Goal: Task Accomplishment & Management: Manage account settings

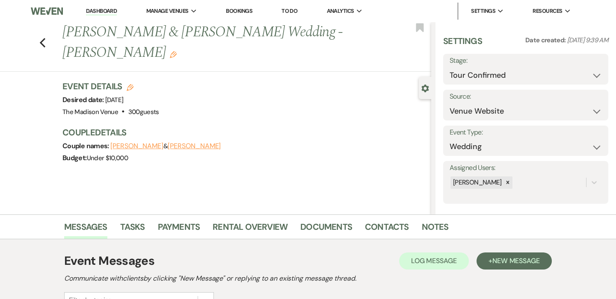
select select "4"
select select "5"
click at [93, 78] on div "Previous [PERSON_NAME] & [PERSON_NAME] Wedding - [PERSON_NAME] Edit Bookmark Ge…" at bounding box center [215, 118] width 431 height 192
click at [55, 75] on div "Previous [PERSON_NAME] & [PERSON_NAME] Wedding - [PERSON_NAME] Edit Bookmark Ge…" at bounding box center [215, 118] width 431 height 192
click at [41, 65] on div "Previous [PERSON_NAME] & [PERSON_NAME] Wedding - [PERSON_NAME] Edit Bookmark" at bounding box center [213, 47] width 435 height 50
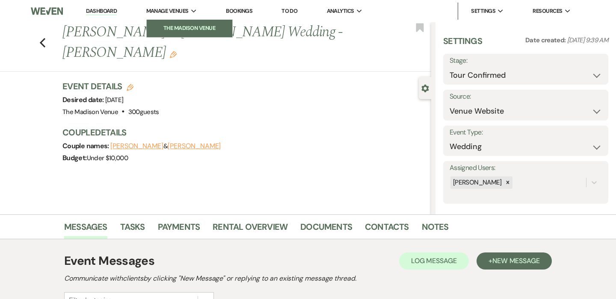
click at [166, 24] on li "The Madison Venue" at bounding box center [189, 28] width 77 height 9
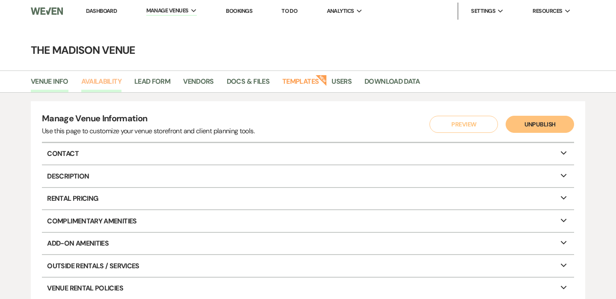
click at [104, 84] on link "Availability" at bounding box center [101, 84] width 40 height 16
select select "3"
select select "2026"
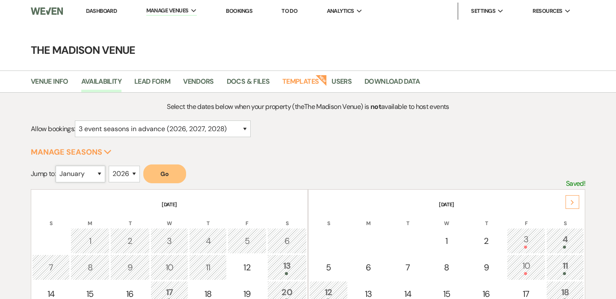
click at [77, 174] on select "January February March April May June July August September October November De…" at bounding box center [81, 174] width 50 height 17
select select "8"
click at [57, 166] on select "January February March April May June July August September October November De…" at bounding box center [81, 174] width 50 height 17
click at [154, 178] on button "Go" at bounding box center [164, 174] width 43 height 19
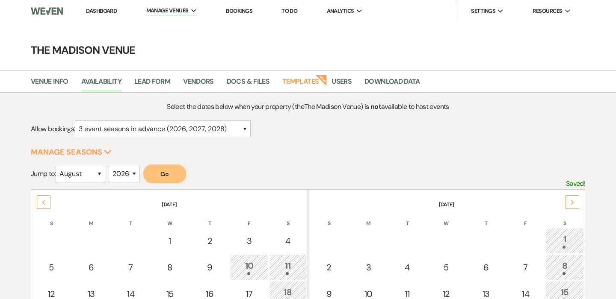
click at [577, 201] on div "Next" at bounding box center [572, 202] width 14 height 14
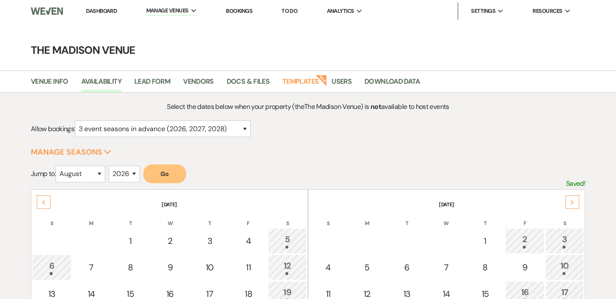
click at [577, 201] on div "Next" at bounding box center [572, 202] width 14 height 14
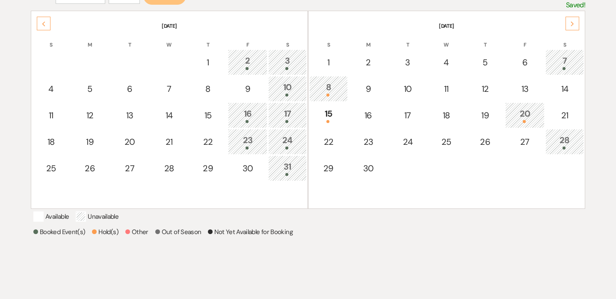
scroll to position [180, 0]
click at [275, 171] on div "31" at bounding box center [287, 167] width 29 height 16
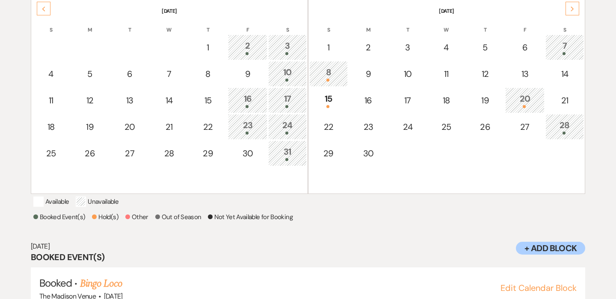
click at [293, 63] on td "10" at bounding box center [287, 74] width 38 height 26
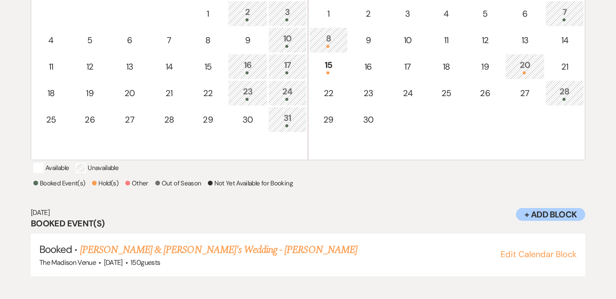
scroll to position [232, 0]
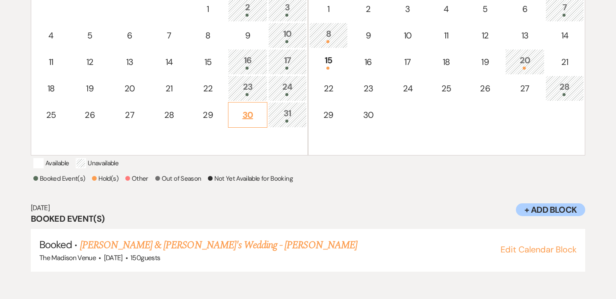
click at [246, 120] on div "30" at bounding box center [248, 115] width 30 height 13
select select "other"
select select "false"
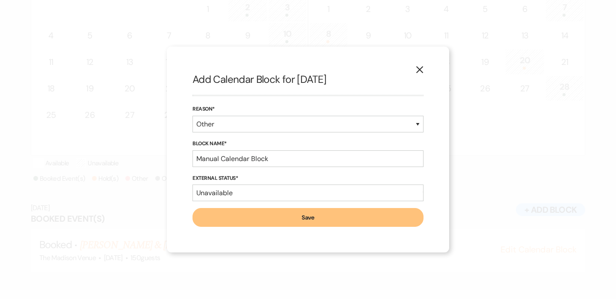
click at [417, 73] on use "button" at bounding box center [419, 69] width 7 height 7
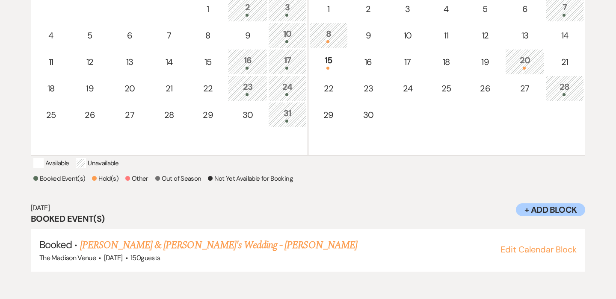
click at [294, 121] on div at bounding box center [287, 121] width 29 height 3
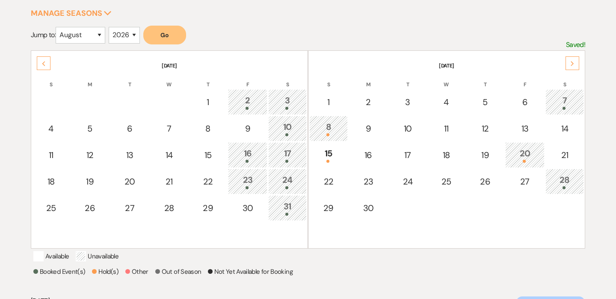
scroll to position [139, 0]
click at [43, 62] on icon "Previous" at bounding box center [43, 64] width 4 height 5
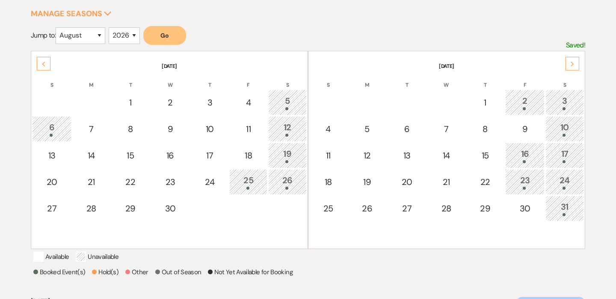
click at [272, 155] on td "19" at bounding box center [287, 156] width 38 height 26
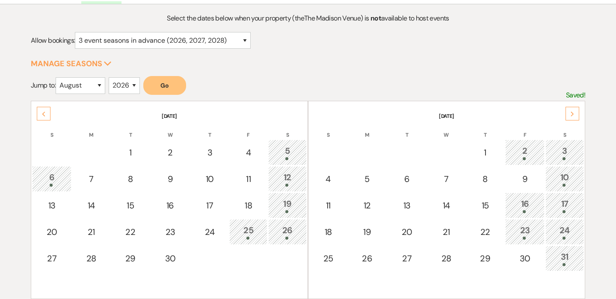
scroll to position [0, 0]
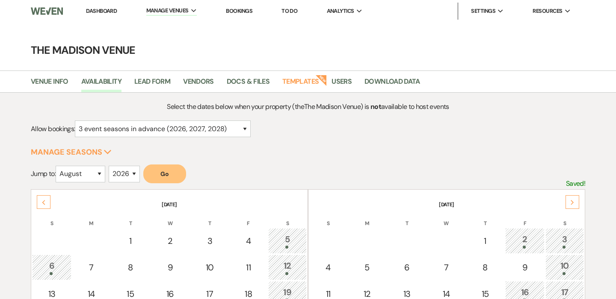
click at [99, 9] on link "Dashboard" at bounding box center [101, 10] width 31 height 7
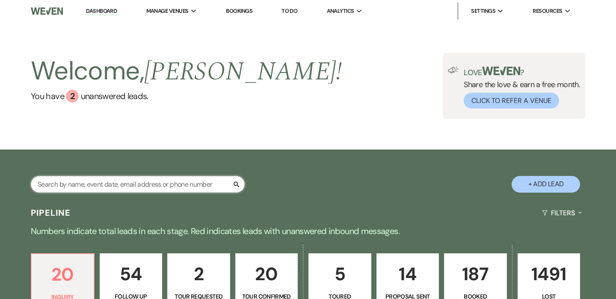
click at [125, 189] on input "text" at bounding box center [138, 184] width 214 height 17
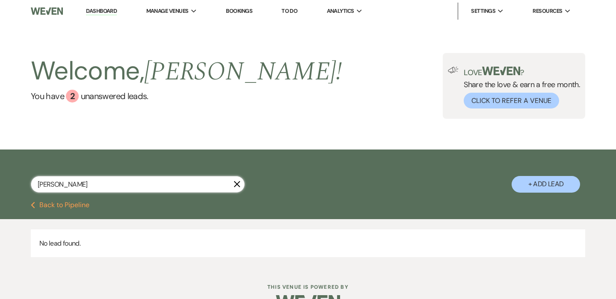
type input "[PERSON_NAME]"
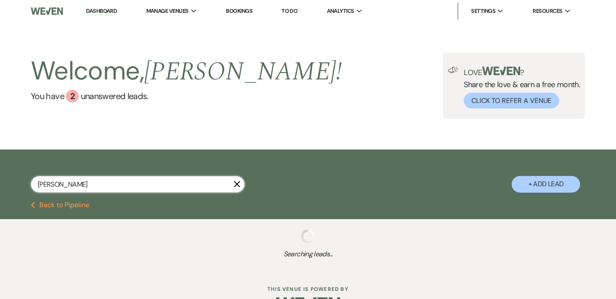
select select "4"
select select "8"
select select "6"
select select "8"
select select "4"
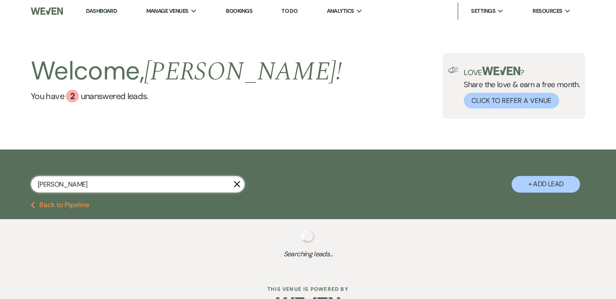
select select "8"
select select "7"
select select "8"
select select "5"
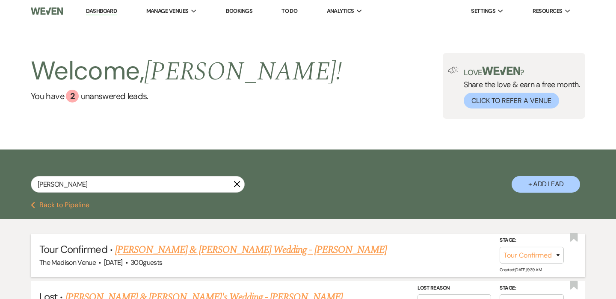
click at [162, 246] on link "[PERSON_NAME] & [PERSON_NAME] Wedding - [PERSON_NAME]" at bounding box center [251, 250] width 272 height 15
select select "4"
select select "5"
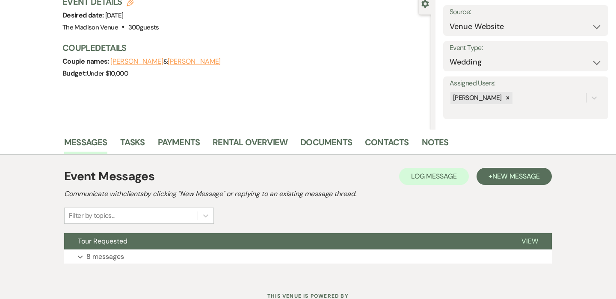
scroll to position [96, 0]
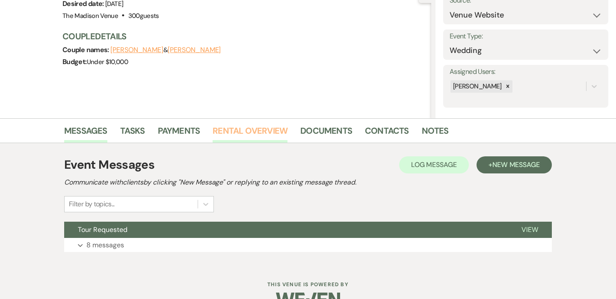
click at [227, 133] on link "Rental Overview" at bounding box center [250, 133] width 75 height 19
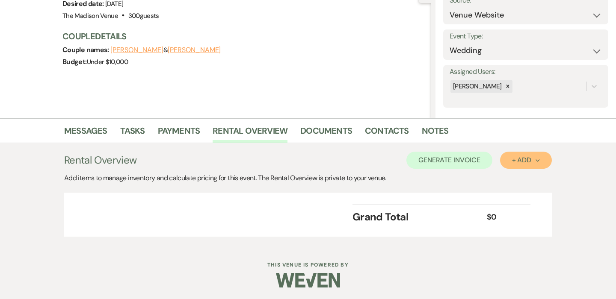
click at [525, 157] on div "+ Add Next" at bounding box center [526, 160] width 28 height 7
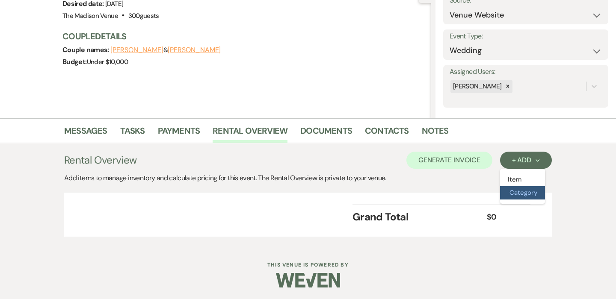
click at [520, 189] on button "Category" at bounding box center [522, 192] width 45 height 13
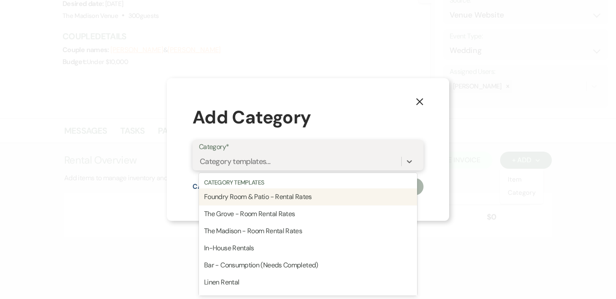
click at [269, 165] on div "Category templates..." at bounding box center [235, 162] width 71 height 12
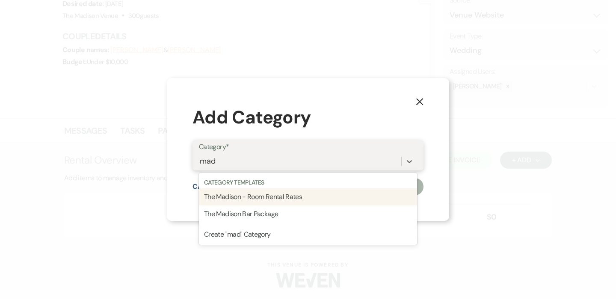
type input "madi"
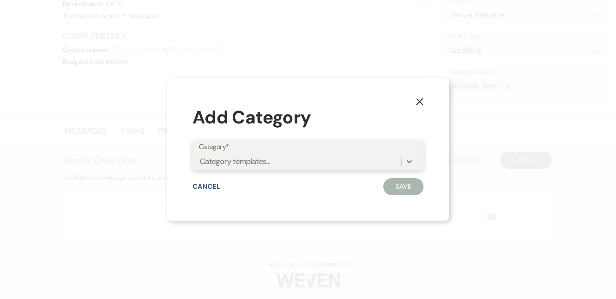
click at [323, 157] on div "Category templates..." at bounding box center [300, 161] width 202 height 15
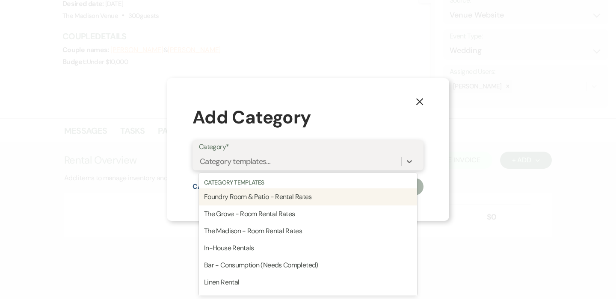
click at [250, 169] on div "Category templates..." at bounding box center [308, 162] width 218 height 16
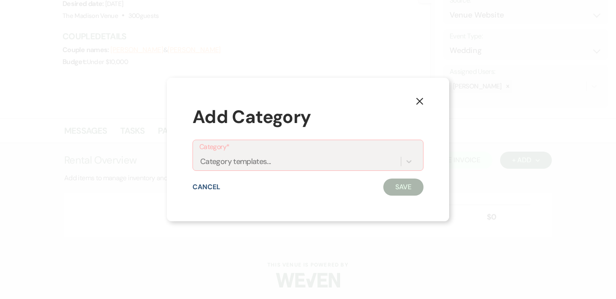
click at [523, 150] on div "X Add Category Category* Category templates... Cancel Save" at bounding box center [308, 149] width 616 height 299
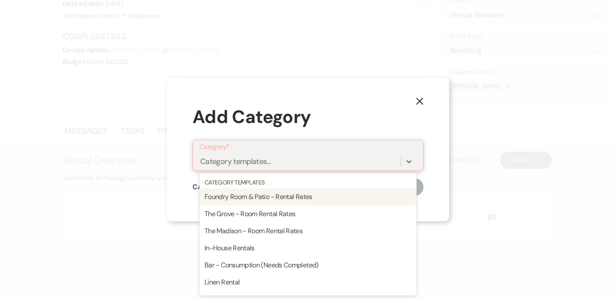
click at [224, 159] on div "Category templates..." at bounding box center [235, 162] width 71 height 12
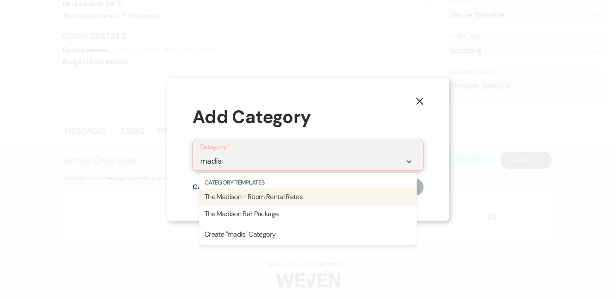
type input "madison"
click at [251, 200] on div "The Madison - Room Rental Rates" at bounding box center [307, 197] width 217 height 17
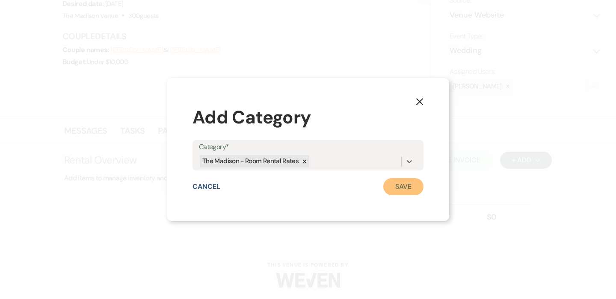
click at [402, 185] on button "Save" at bounding box center [403, 186] width 40 height 17
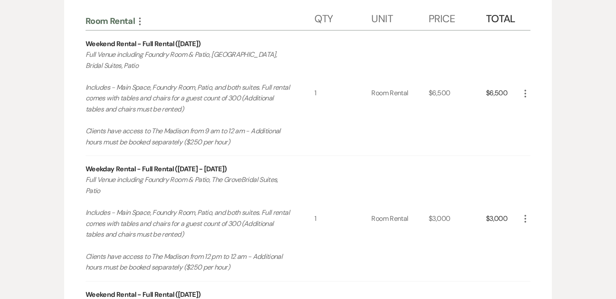
scroll to position [318, 0]
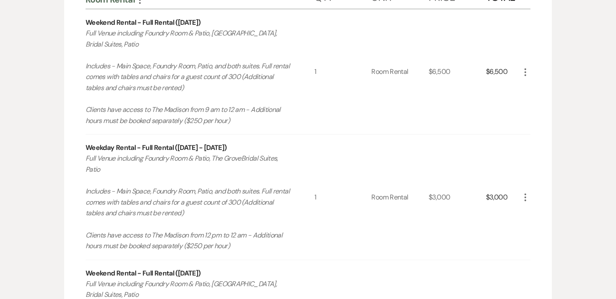
click at [526, 201] on icon "More" at bounding box center [525, 197] width 10 height 10
click at [532, 230] on icon "X" at bounding box center [531, 228] width 5 height 6
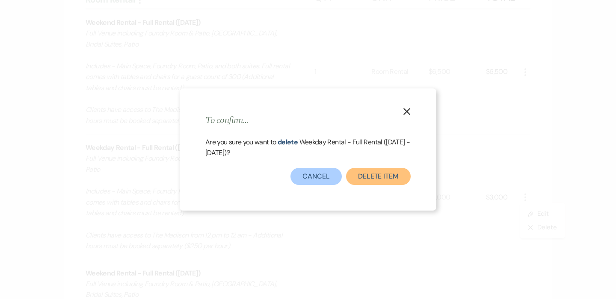
click at [395, 177] on button "Delete Item" at bounding box center [378, 176] width 65 height 17
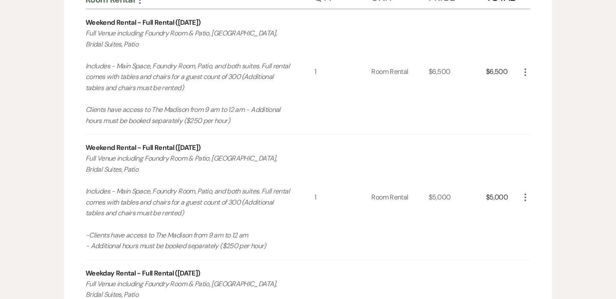
click at [524, 73] on icon "More" at bounding box center [525, 72] width 10 height 10
click at [529, 101] on icon "X" at bounding box center [531, 102] width 5 height 6
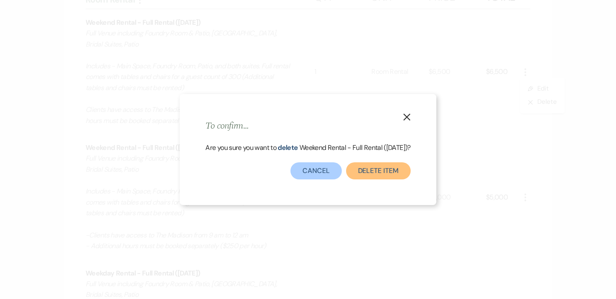
click at [382, 169] on button "Delete Item" at bounding box center [378, 171] width 65 height 17
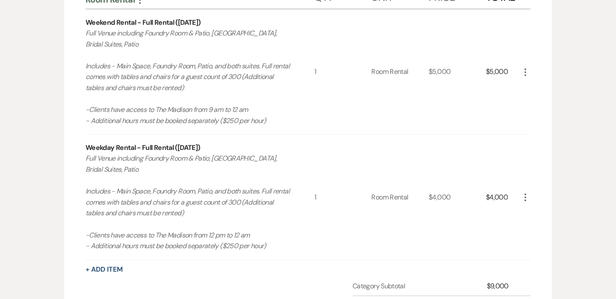
click at [528, 197] on icon "More" at bounding box center [525, 197] width 10 height 10
click at [528, 225] on button "X Delete" at bounding box center [543, 228] width 46 height 14
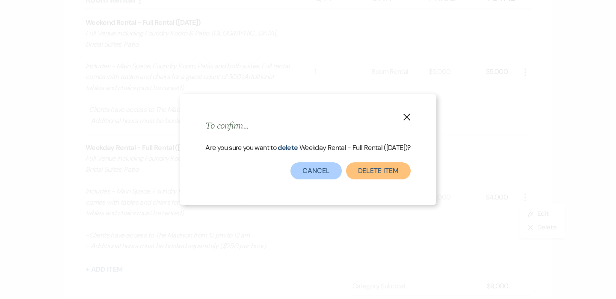
click at [396, 172] on button "Delete Item" at bounding box center [378, 171] width 65 height 17
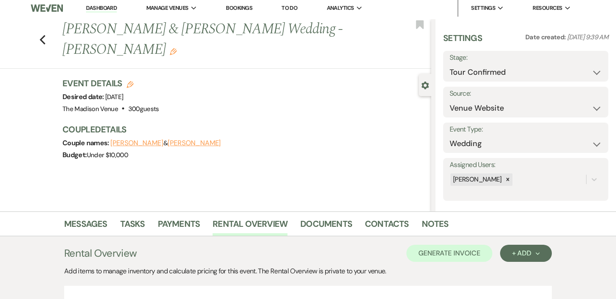
scroll to position [0, 0]
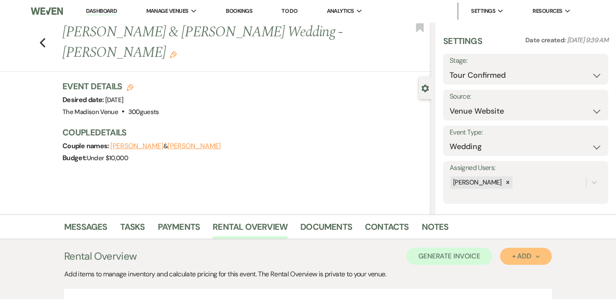
click at [537, 260] on div "+ Add Next" at bounding box center [526, 256] width 28 height 7
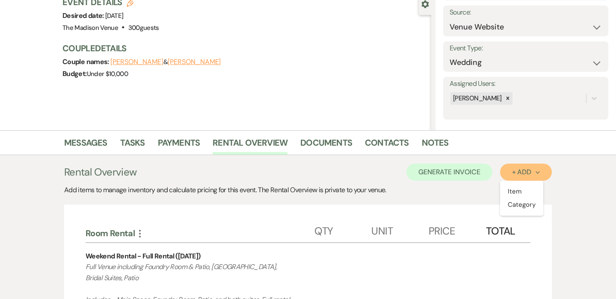
scroll to position [88, 0]
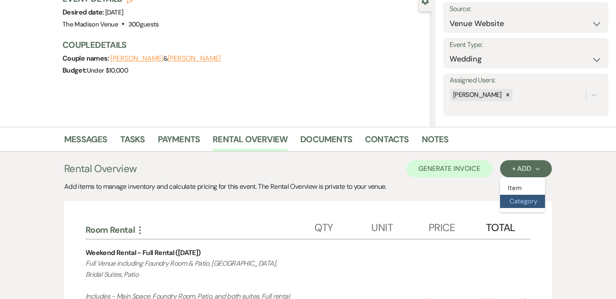
click at [521, 202] on button "Category" at bounding box center [522, 201] width 45 height 13
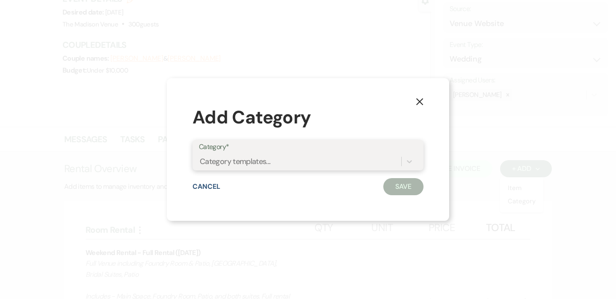
click at [290, 164] on div "Category templates..." at bounding box center [300, 161] width 202 height 15
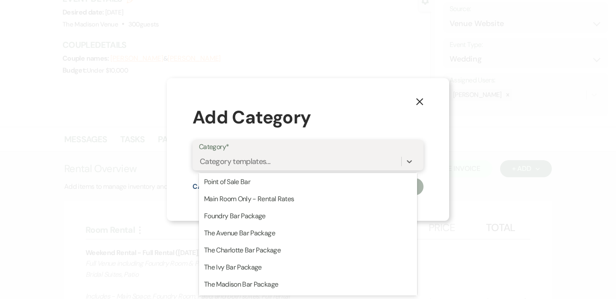
scroll to position [191, 0]
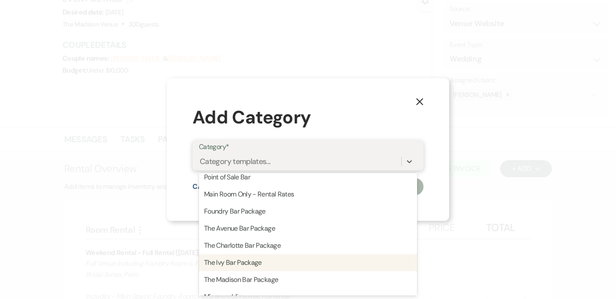
click at [266, 257] on div "The Ivy Bar Package" at bounding box center [308, 262] width 218 height 17
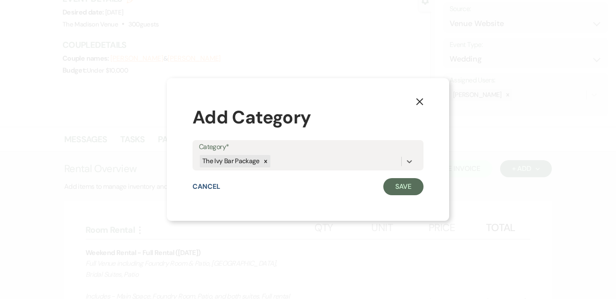
click at [416, 198] on div "X Add Category Category* option The Ivy Bar Package, selected. 0 results availa…" at bounding box center [308, 149] width 282 height 143
click at [411, 189] on button "Save" at bounding box center [403, 186] width 40 height 17
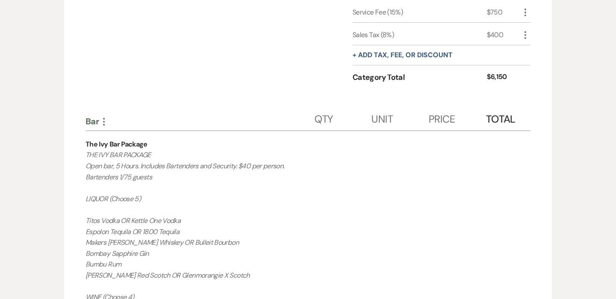
scroll to position [579, 0]
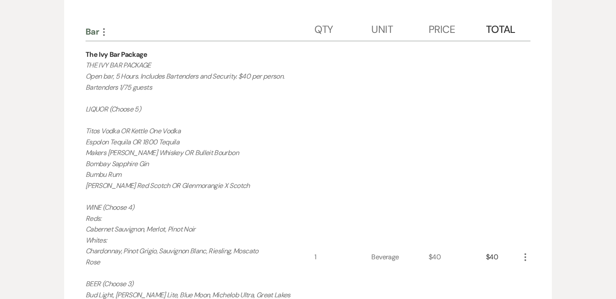
click at [529, 257] on icon "More" at bounding box center [525, 257] width 10 height 10
click at [532, 272] on icon "Pencil" at bounding box center [531, 274] width 5 height 6
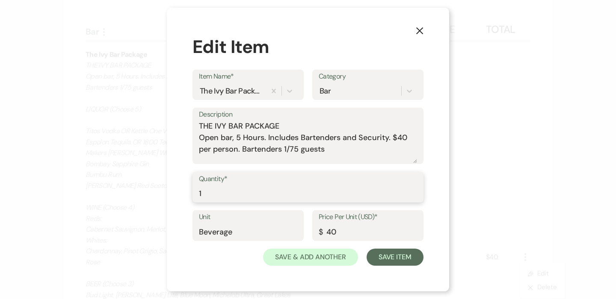
click at [219, 192] on input "1" at bounding box center [308, 193] width 218 height 17
type input "300"
click at [392, 256] on button "Save Item" at bounding box center [395, 257] width 57 height 17
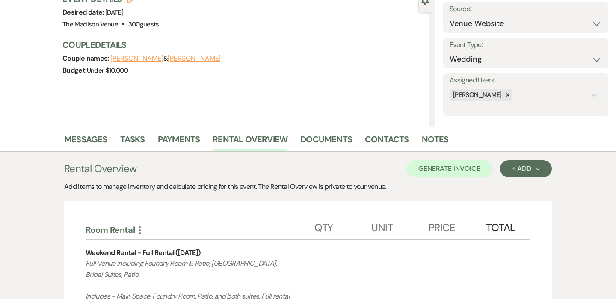
scroll to position [0, 0]
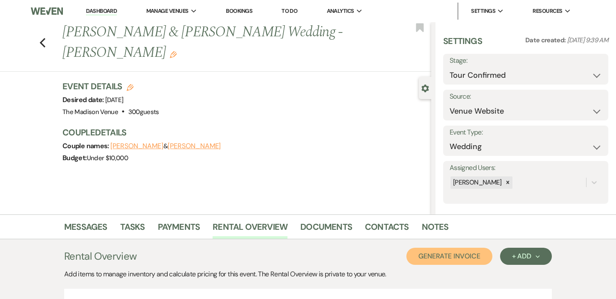
click at [471, 256] on button "Generate Invoice" at bounding box center [449, 256] width 86 height 17
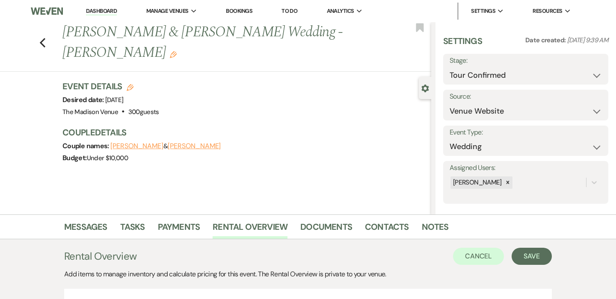
click at [538, 271] on div "Add items to manage inventory and calculate pricing for this event. The Rental …" at bounding box center [308, 274] width 488 height 10
click at [535, 255] on button "Save" at bounding box center [532, 256] width 40 height 17
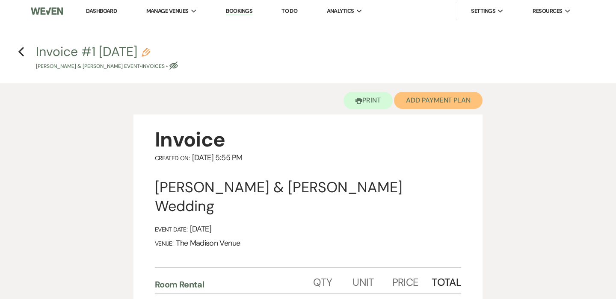
click at [419, 101] on button "Add Payment Plan" at bounding box center [438, 100] width 89 height 17
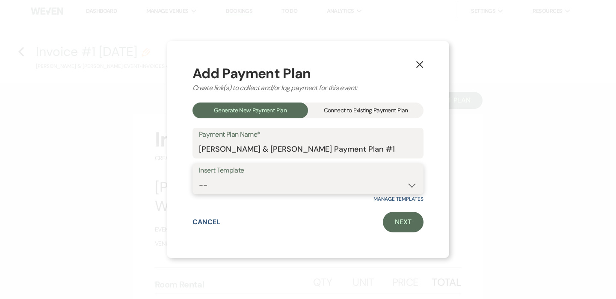
click at [215, 188] on select "-- 2000 Deposit + 5 Payment Plan Payment in full Add-On Invoices 25% - 4 Paymen…" at bounding box center [308, 185] width 218 height 17
select select "74"
click at [199, 177] on select "-- 2000 Deposit + 5 Payment Plan Payment in full Add-On Invoices 25% - 4 Paymen…" at bounding box center [308, 185] width 218 height 17
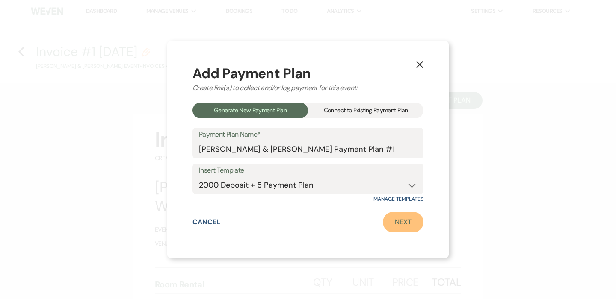
click at [393, 224] on link "Next" at bounding box center [403, 222] width 41 height 21
select select "28552"
select select "2"
select select "flat"
select select "true"
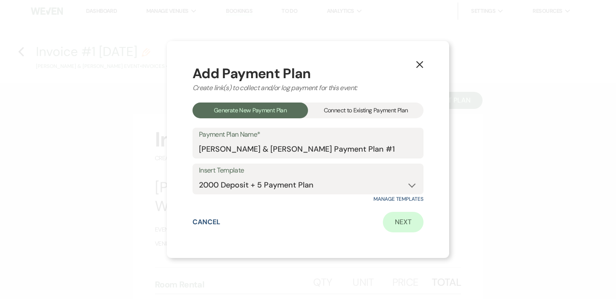
select select "2"
select select "percentage"
select select "true"
select select "client"
select select "weeks"
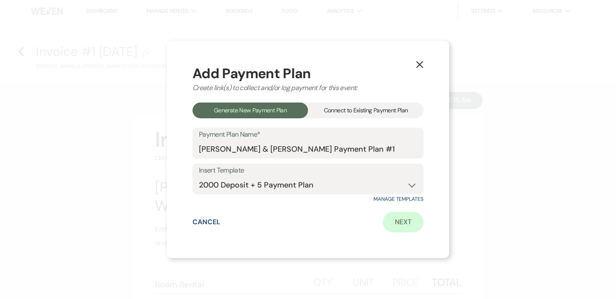
select select "client"
select select "days"
select select "afterDueDate"
select select "client"
select select "days"
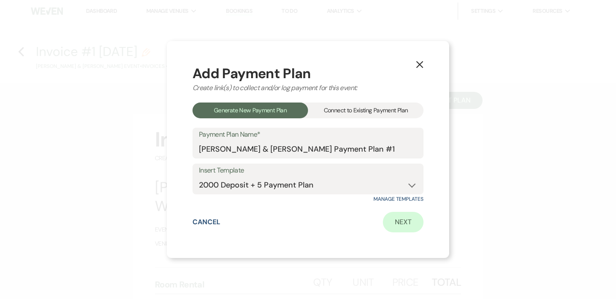
select select "afterDueDate"
select select "2"
select select "percentage"
select select "true"
select select "client"
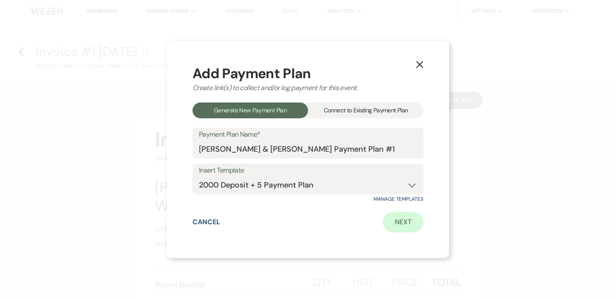
select select "weeks"
select select "client"
select select "days"
select select "afterDueDate"
select select "client"
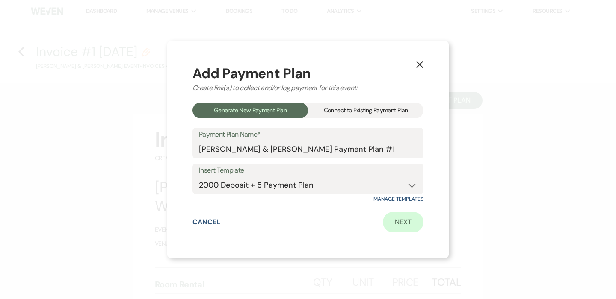
select select "days"
select select "afterDueDate"
select select "2"
select select "percentage"
select select "true"
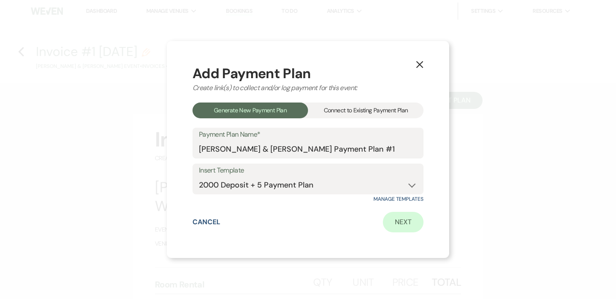
select select "client"
select select "weeks"
select select "client"
select select "days"
select select "afterDueDate"
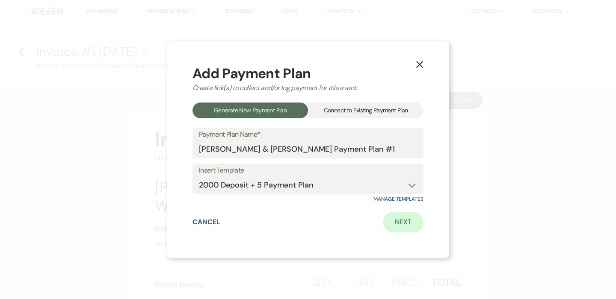
select select "client"
select select "days"
select select "afterDueDate"
select select "2"
select select "percentage"
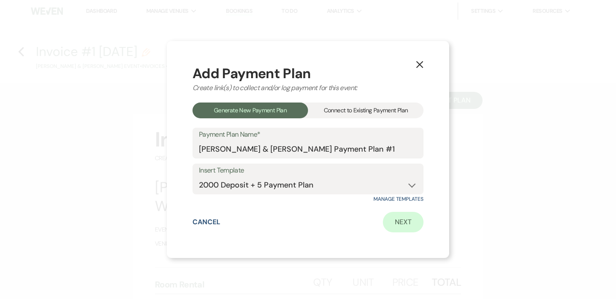
select select "true"
select select "client"
select select "days"
select select "afterDueDate"
select select "client"
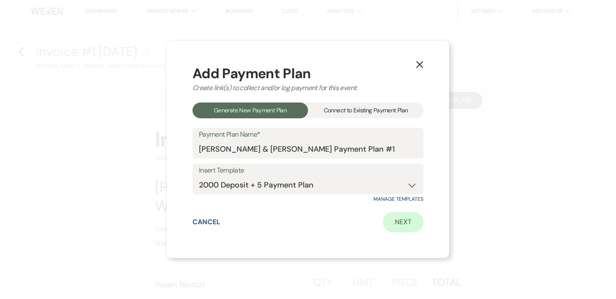
select select "weeks"
select select "client"
select select "days"
select select "afterDueDate"
select select "2"
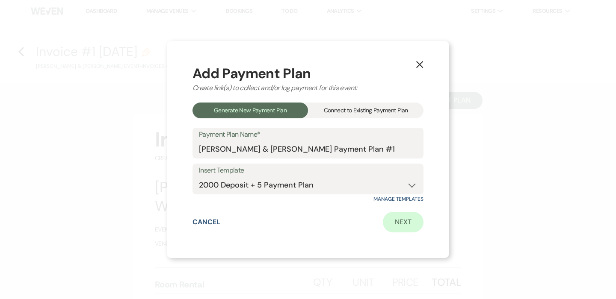
select select "percentage"
select select "true"
select select "client"
select select "weeks"
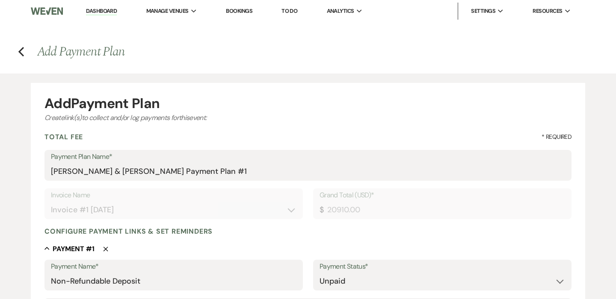
type input "20910.00"
type input "0.00"
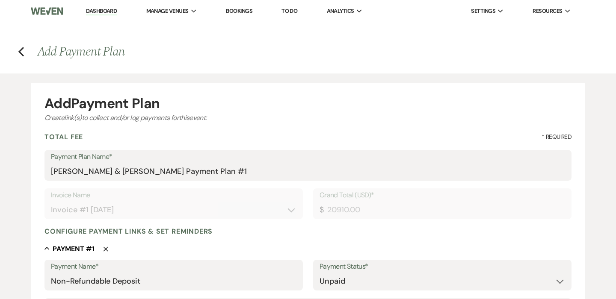
type input "0.00"
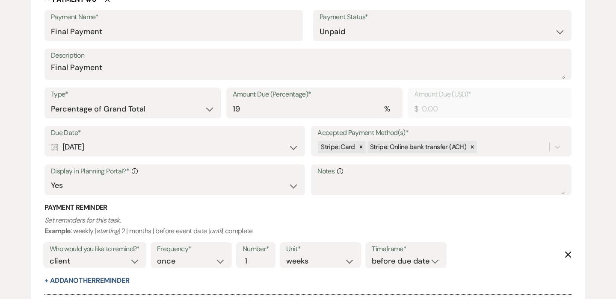
scroll to position [2036, 0]
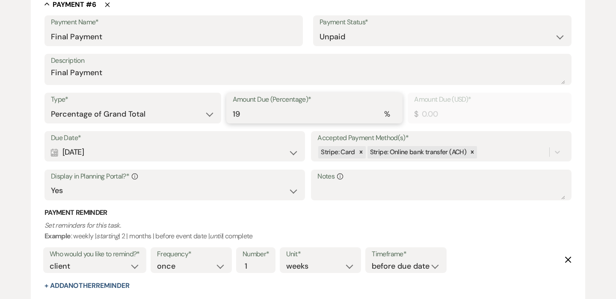
click at [254, 112] on input "19" at bounding box center [315, 114] width 164 height 17
type input "1"
type input "209.10"
type input "17"
type input "3554.70"
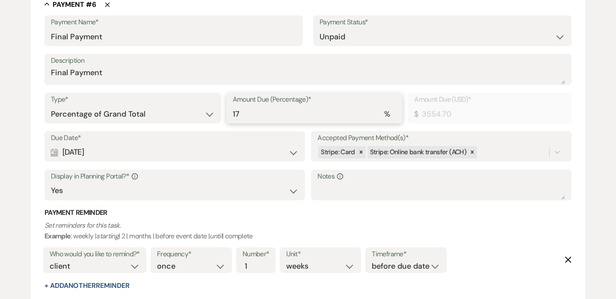
type input "17"
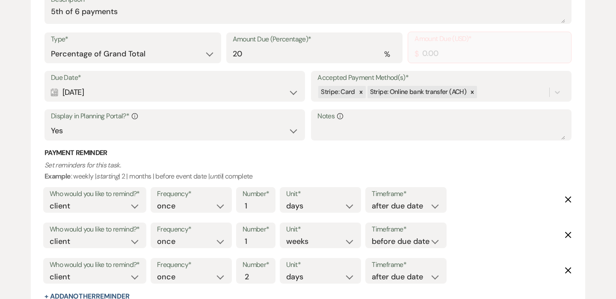
scroll to position [1715, 0]
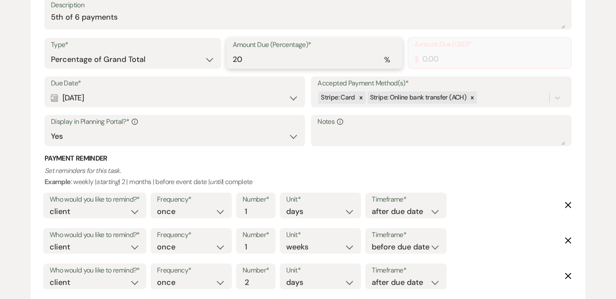
click at [250, 61] on input "20" at bounding box center [315, 59] width 164 height 17
type input "2"
type input "418.20"
type input "0.00"
type input "1"
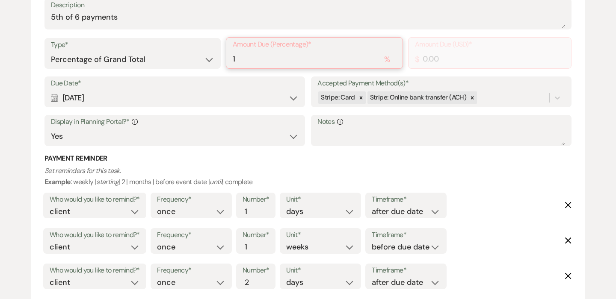
type input "209.10"
type input "17"
type input "3554.70"
type input "17"
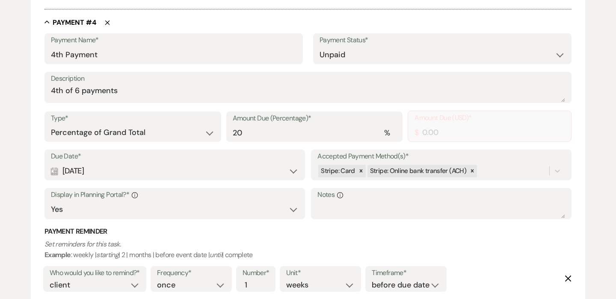
scroll to position [1349, 0]
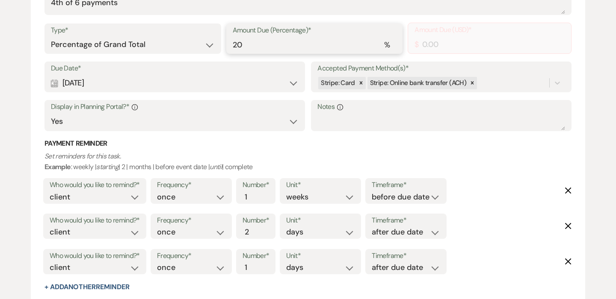
click at [250, 44] on input "20" at bounding box center [315, 44] width 164 height 17
type input "2"
type input "418.20"
type input "0.00"
type input "1"
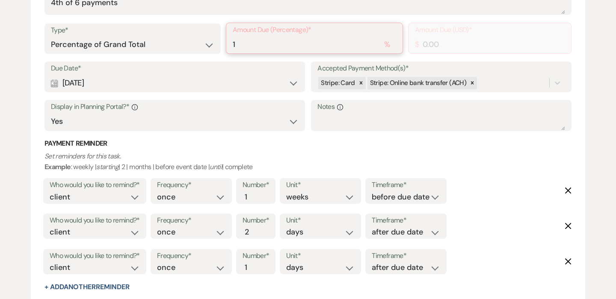
type input "209.10"
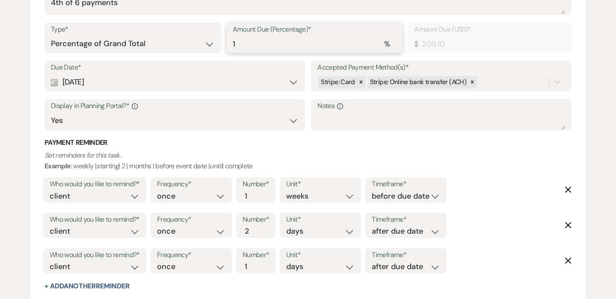
type input "17"
type input "3554.70"
type input "17"
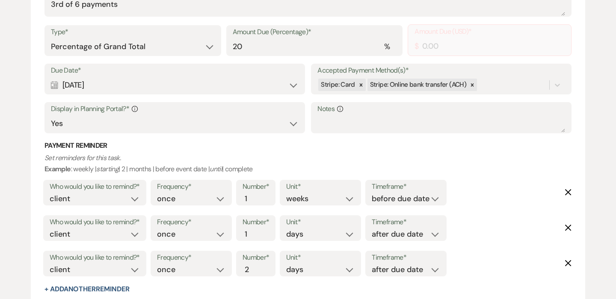
scroll to position [883, 0]
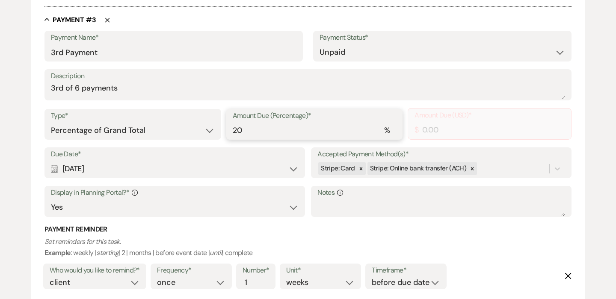
click at [256, 134] on input "20" at bounding box center [315, 130] width 164 height 17
type input "2"
type input "418.20"
type input "0.00"
type input "1"
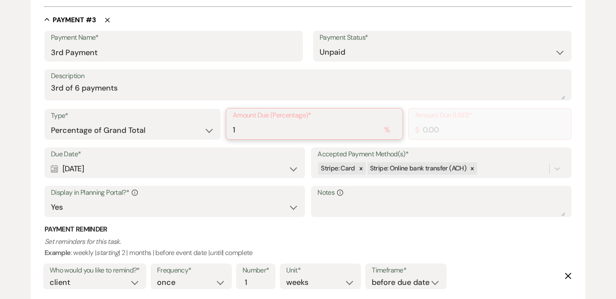
type input "209.10"
type input "17"
type input "3554.70"
type input "17"
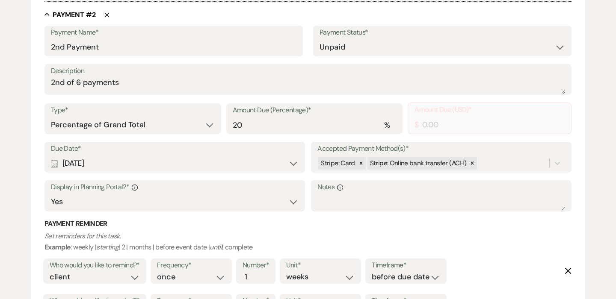
scroll to position [507, 0]
click at [266, 119] on input "20" at bounding box center [315, 126] width 164 height 17
type input "2"
type input "0.00"
type input "1"
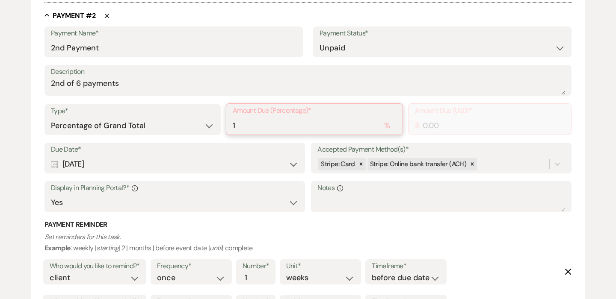
type input "209.10"
type input "17"
type input "3554.70"
type input "17"
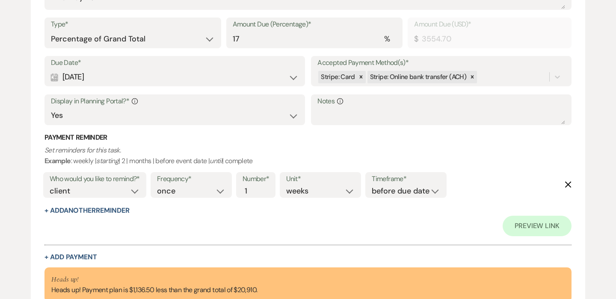
scroll to position [2215, 0]
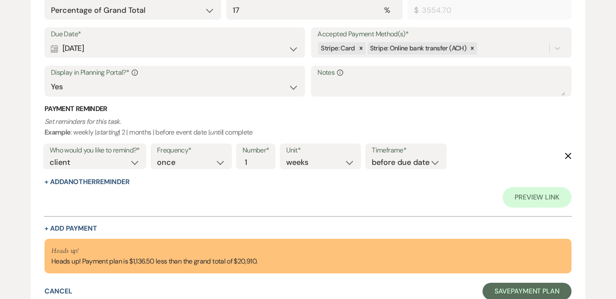
click at [397, 231] on div "+ Add Payment" at bounding box center [307, 228] width 527 height 7
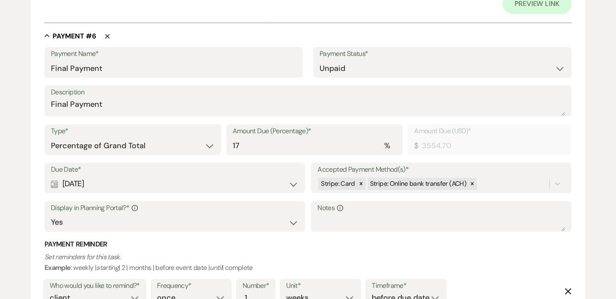
scroll to position [2101, 0]
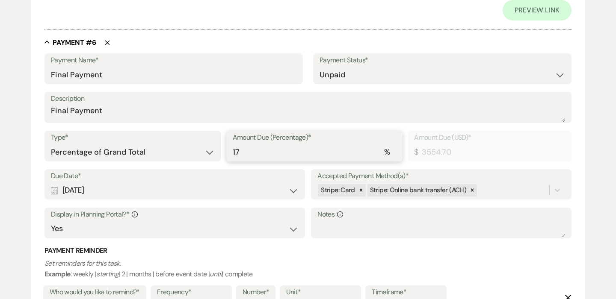
click at [248, 155] on input "17" at bounding box center [315, 152] width 164 height 17
type input "1"
type input "209.10"
type input "16"
type input "3345.60"
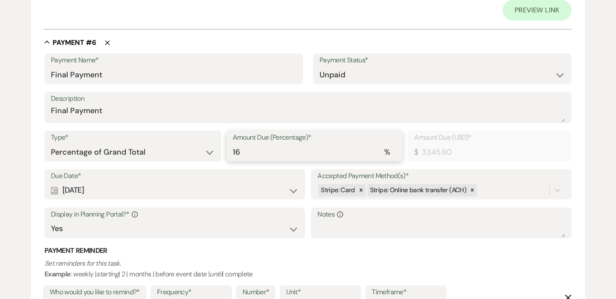
scroll to position [2311, 0]
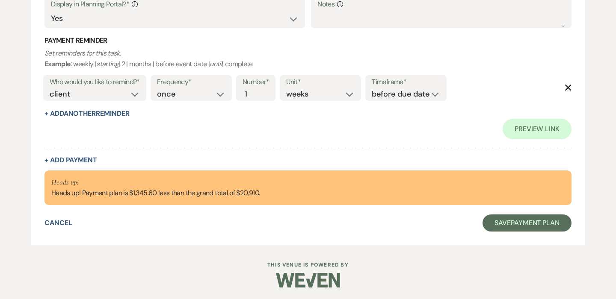
click at [243, 133] on div "Preview Link" at bounding box center [307, 129] width 527 height 21
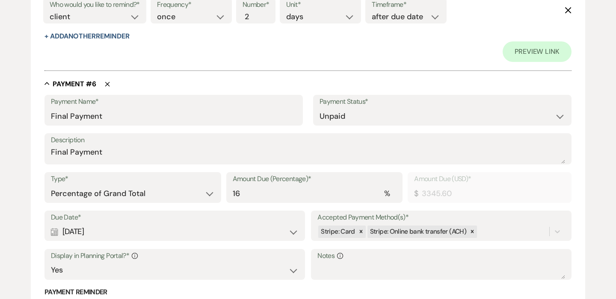
scroll to position [2050, 0]
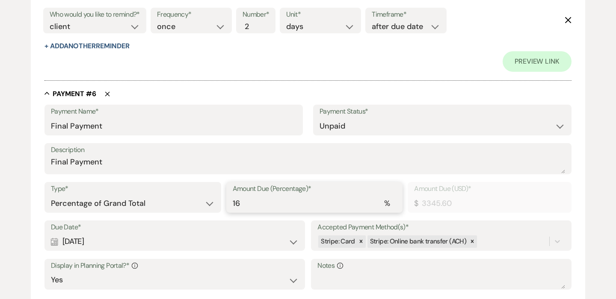
click at [252, 201] on input "16" at bounding box center [315, 203] width 164 height 17
type input "1"
type input "209.10"
type input "18"
type input "3763.80"
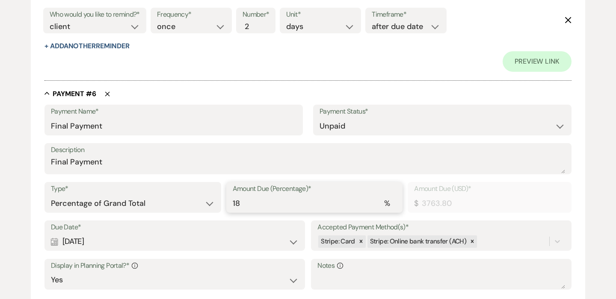
type input "18"
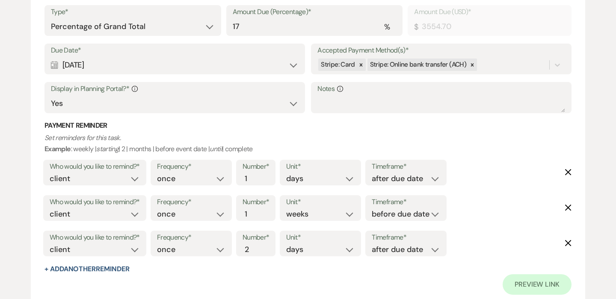
scroll to position [1761, 0]
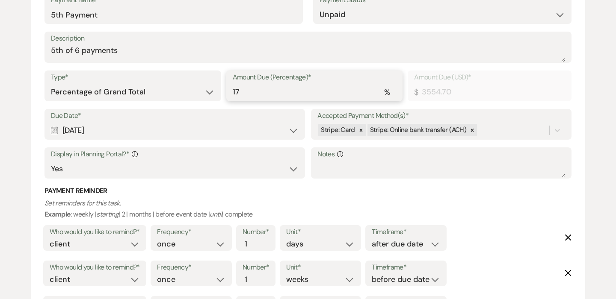
click at [253, 95] on input "17" at bounding box center [315, 92] width 164 height 17
type input "1"
type input "209.10"
type input "18"
type input "3763.80"
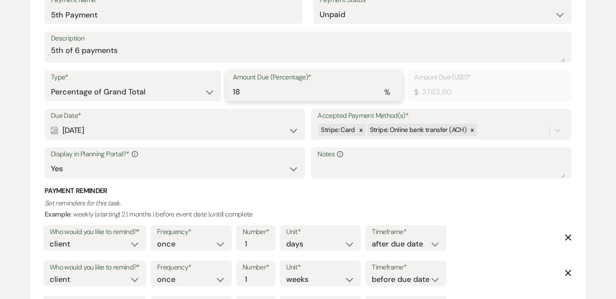
type input "18"
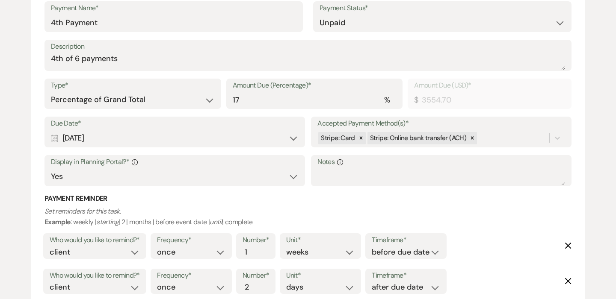
scroll to position [1222, 0]
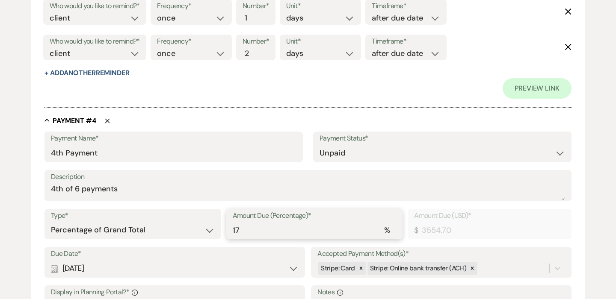
click at [259, 226] on input "17" at bounding box center [315, 230] width 164 height 17
type input "1"
type input "209.10"
type input "18"
type input "3763.80"
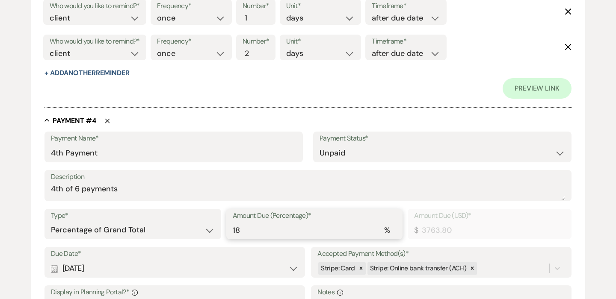
type input "18"
click at [251, 238] on div "Amount Due (Percentage)* % 17" at bounding box center [314, 223] width 177 height 31
click at [254, 233] on input "17" at bounding box center [315, 230] width 164 height 17
type input "1"
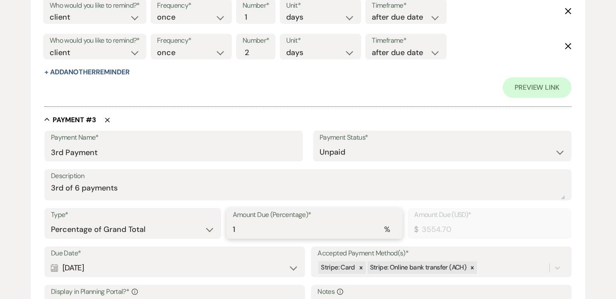
type input "209.10"
type input "18"
type input "3763.80"
type input "18"
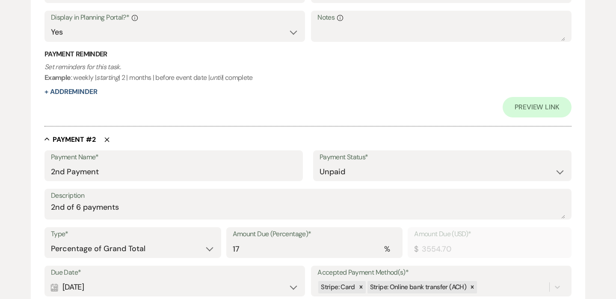
scroll to position [404, 0]
click at [268, 254] on input "17" at bounding box center [315, 248] width 164 height 17
type input "1"
type input "209.10"
type input "18"
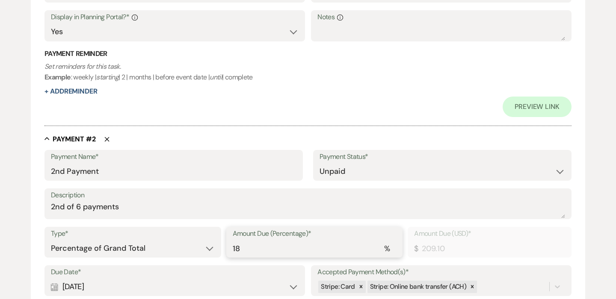
type input "3763.80"
type input "18"
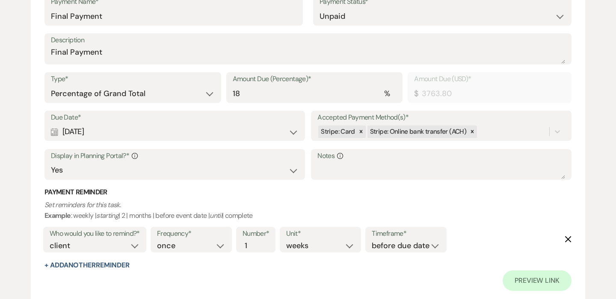
scroll to position [2311, 0]
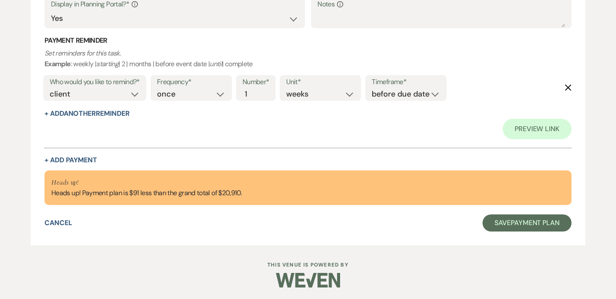
click at [263, 161] on div "+ Add Payment" at bounding box center [307, 160] width 527 height 7
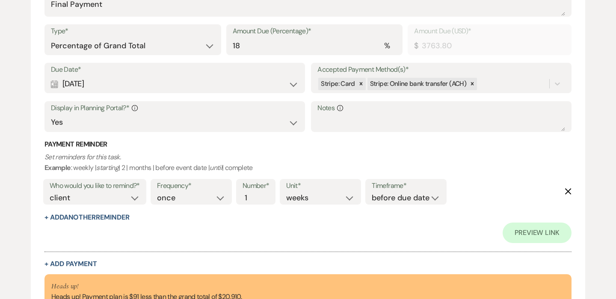
scroll to position [2135, 0]
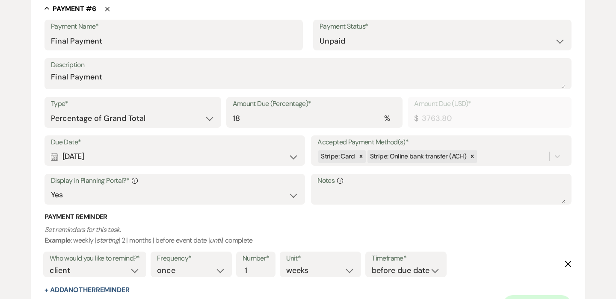
click at [97, 130] on div "Type* Dollar Amount Percentage of Grand Total Amount Due (Percentage)* % 18 Amo…" at bounding box center [307, 116] width 527 height 38
click at [96, 118] on select "Dollar Amount Percentage of Grand Total" at bounding box center [133, 118] width 164 height 17
select select "flat"
click at [51, 110] on select "Dollar Amount Percentage of Grand Total" at bounding box center [133, 118] width 164 height 17
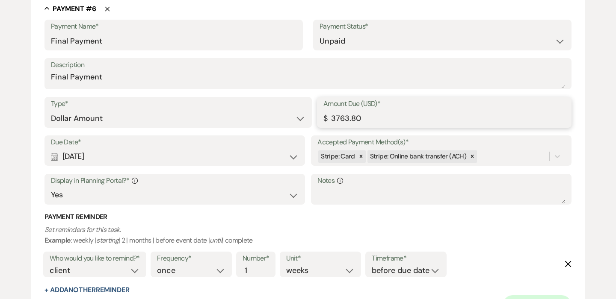
click at [376, 117] on input "3763.80" at bounding box center [444, 118] width 242 height 17
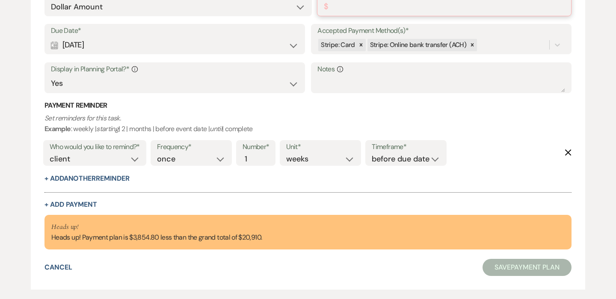
scroll to position [2150, 0]
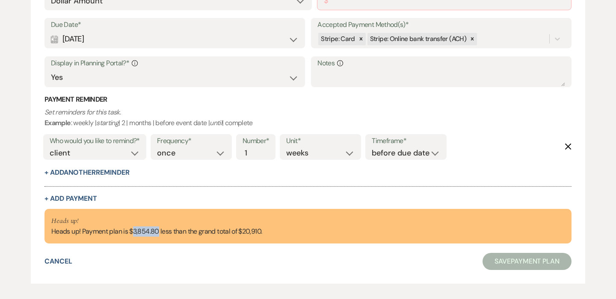
drag, startPoint x: 135, startPoint y: 232, endPoint x: 160, endPoint y: 234, distance: 24.9
click at [160, 234] on div "Heads up! Heads up! Payment plan is $3,854.80 less than the grand total of $20,…" at bounding box center [156, 226] width 210 height 21
copy div "3,854.80"
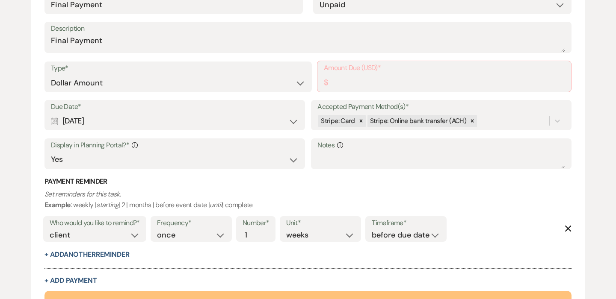
scroll to position [2065, 0]
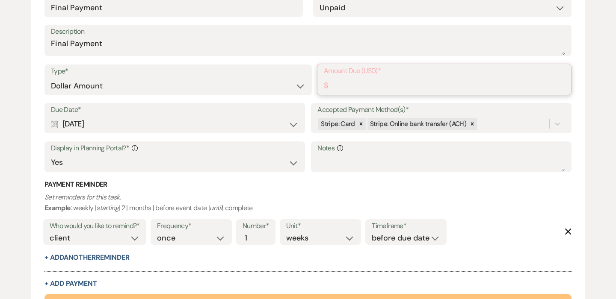
click at [341, 91] on input "Amount Due (USD)*" at bounding box center [444, 85] width 241 height 17
paste input "3854.80"
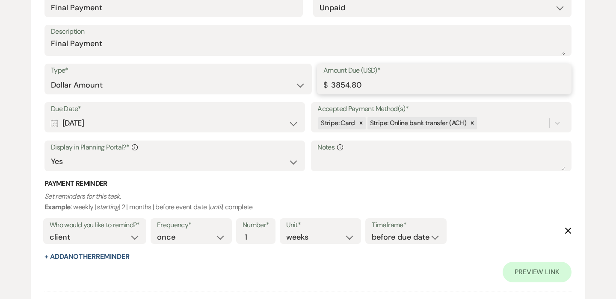
type input "3854.80"
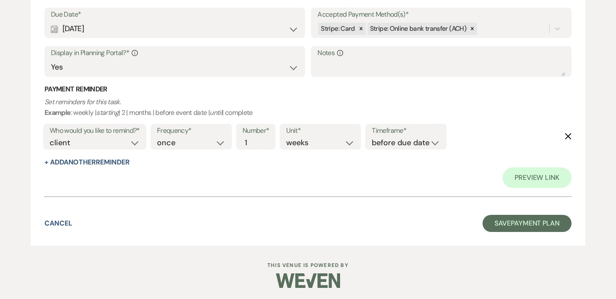
click at [491, 225] on button "Save Payment Plan" at bounding box center [526, 223] width 89 height 17
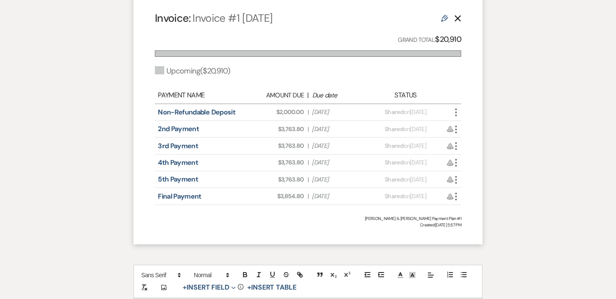
scroll to position [1267, 0]
